Goal: Information Seeking & Learning: Learn about a topic

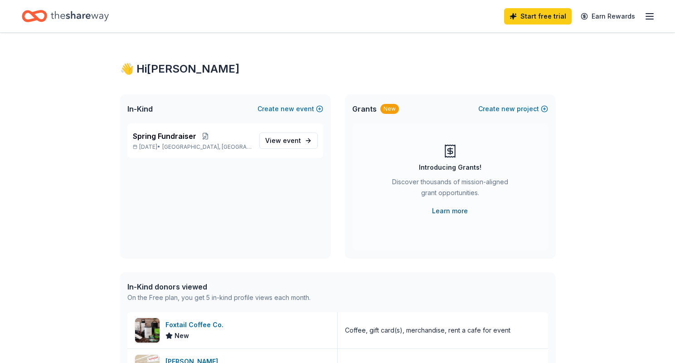
click at [442, 209] on link "Learn more" at bounding box center [450, 210] width 36 height 11
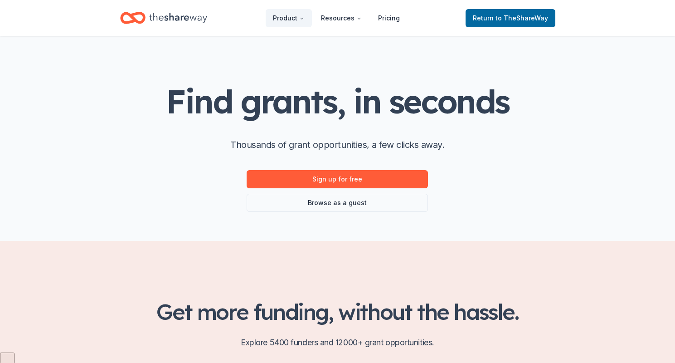
scroll to position [16, 0]
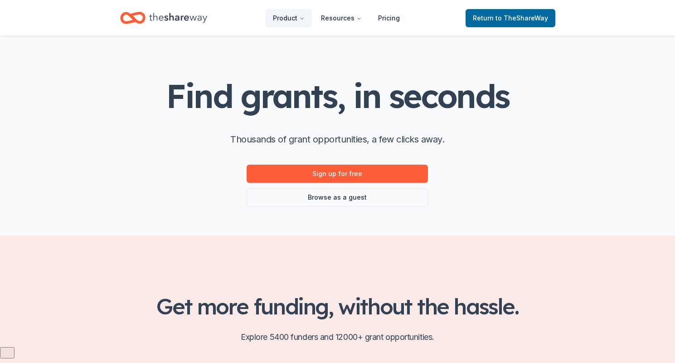
click at [295, 211] on div "Find grants, in seconds Thousands of grant opportunities, a few clicks away. Si…" at bounding box center [338, 127] width 464 height 215
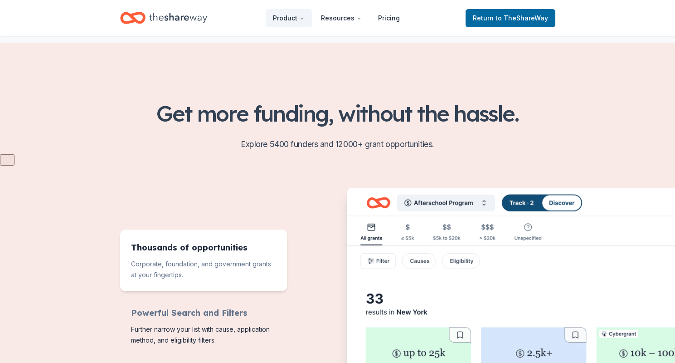
scroll to position [0, 0]
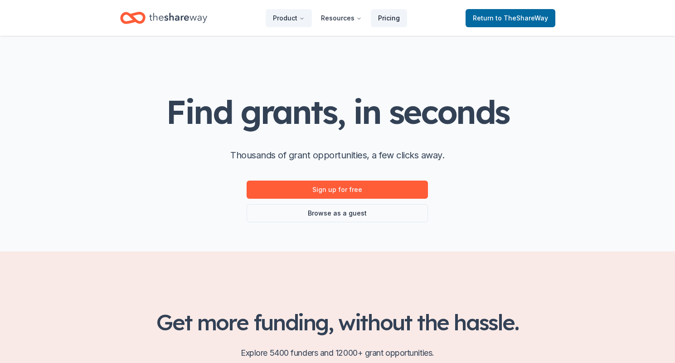
click at [386, 20] on link "Pricing" at bounding box center [389, 18] width 36 height 18
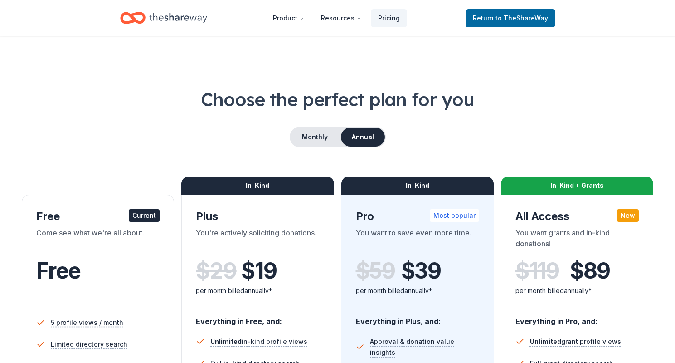
click at [188, 18] on icon "Home" at bounding box center [178, 18] width 58 height 10
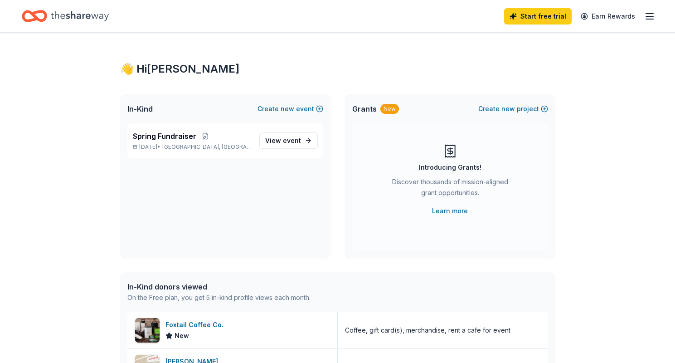
click at [162, 16] on div "Start free trial Earn Rewards" at bounding box center [338, 15] width 632 height 21
click at [650, 12] on icon "button" at bounding box center [649, 16] width 11 height 11
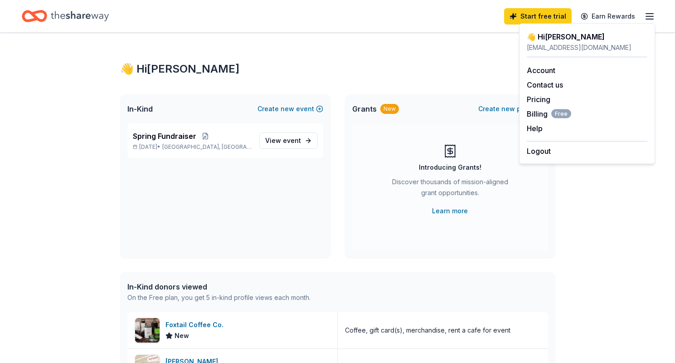
click at [452, 41] on div "👋 Hi [PERSON_NAME] In-Kind Create new event Spring Fundraiser [DATE] • [GEOGRAP…" at bounding box center [338, 349] width 464 height 633
